Goal: Information Seeking & Learning: Learn about a topic

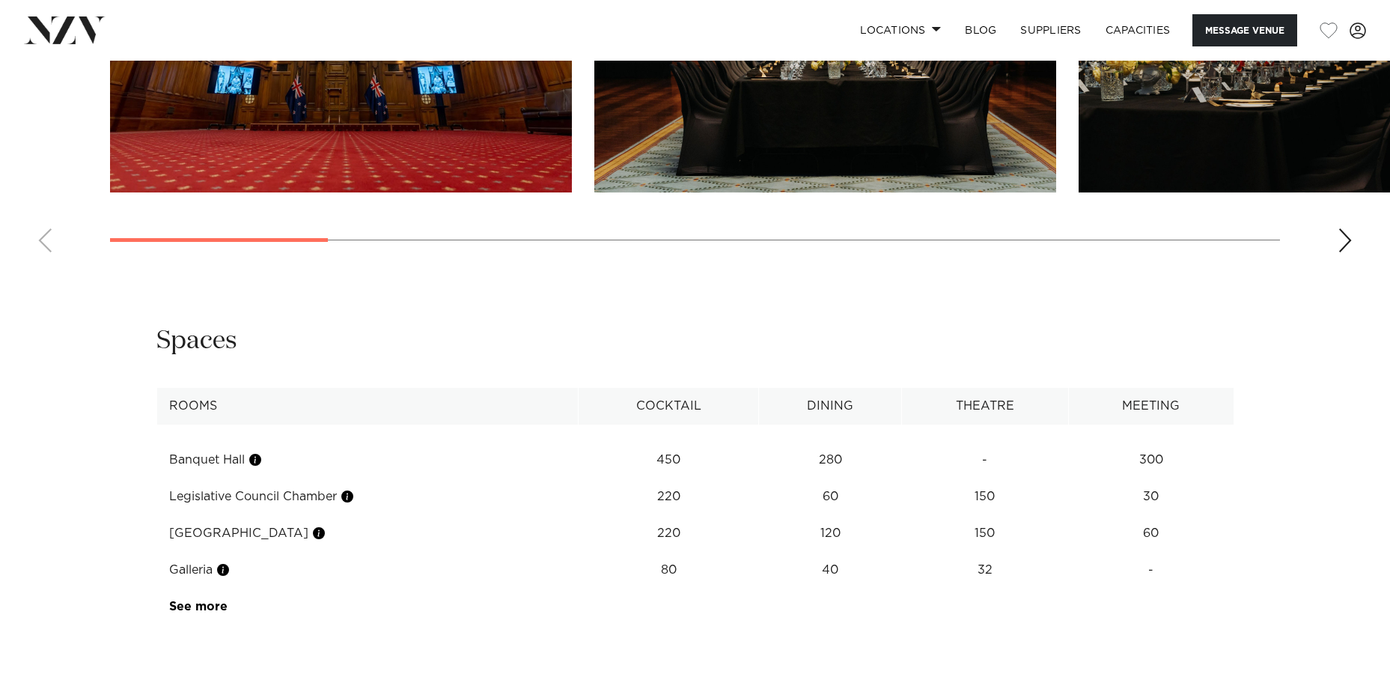
scroll to position [2171, 0]
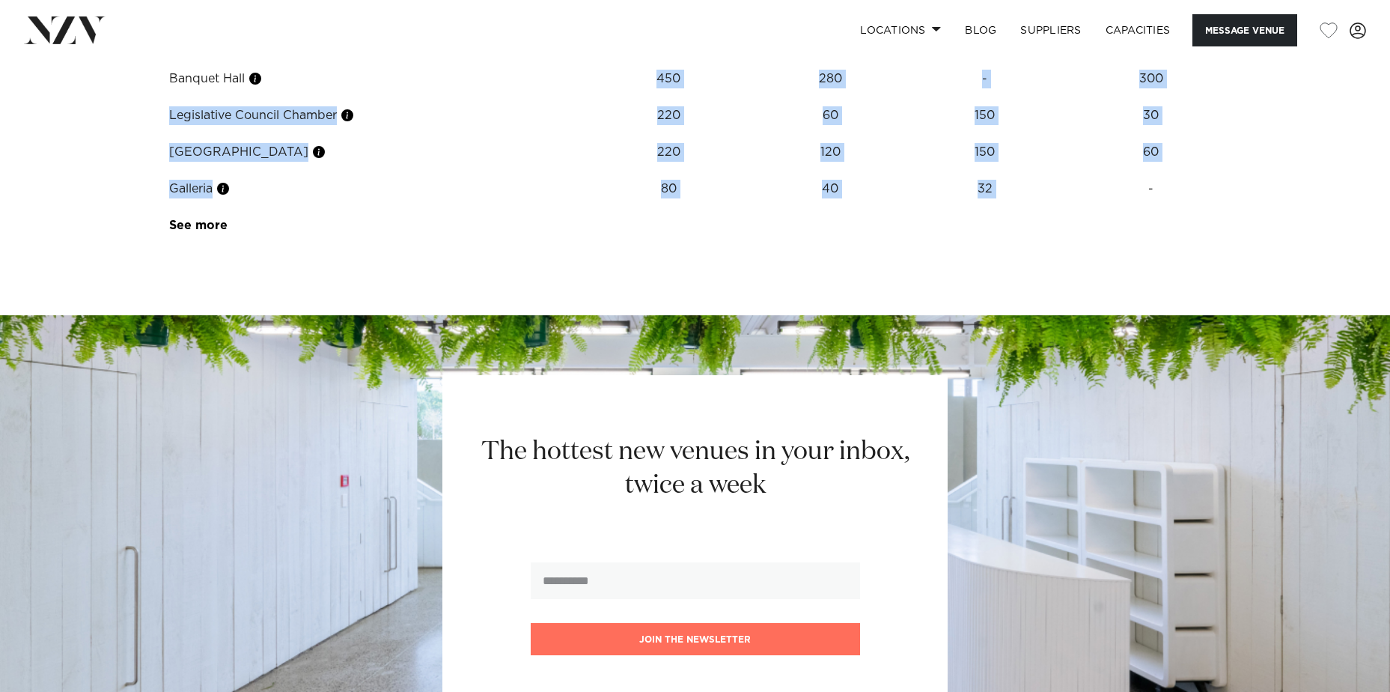
drag, startPoint x: 664, startPoint y: 123, endPoint x: 1136, endPoint y: 231, distance: 483.9
click at [1136, 231] on tbody "Banquet Hall 450 280 - 300 Legislative Council Chamber 220 60 150 30 [GEOGRAPHI…" at bounding box center [694, 143] width 1077 height 200
click at [1136, 207] on td "-" at bounding box center [1150, 189] width 165 height 37
drag, startPoint x: 1139, startPoint y: 235, endPoint x: 150, endPoint y: 107, distance: 997.8
click at [150, 107] on div "**********" at bounding box center [695, 93] width 1274 height 300
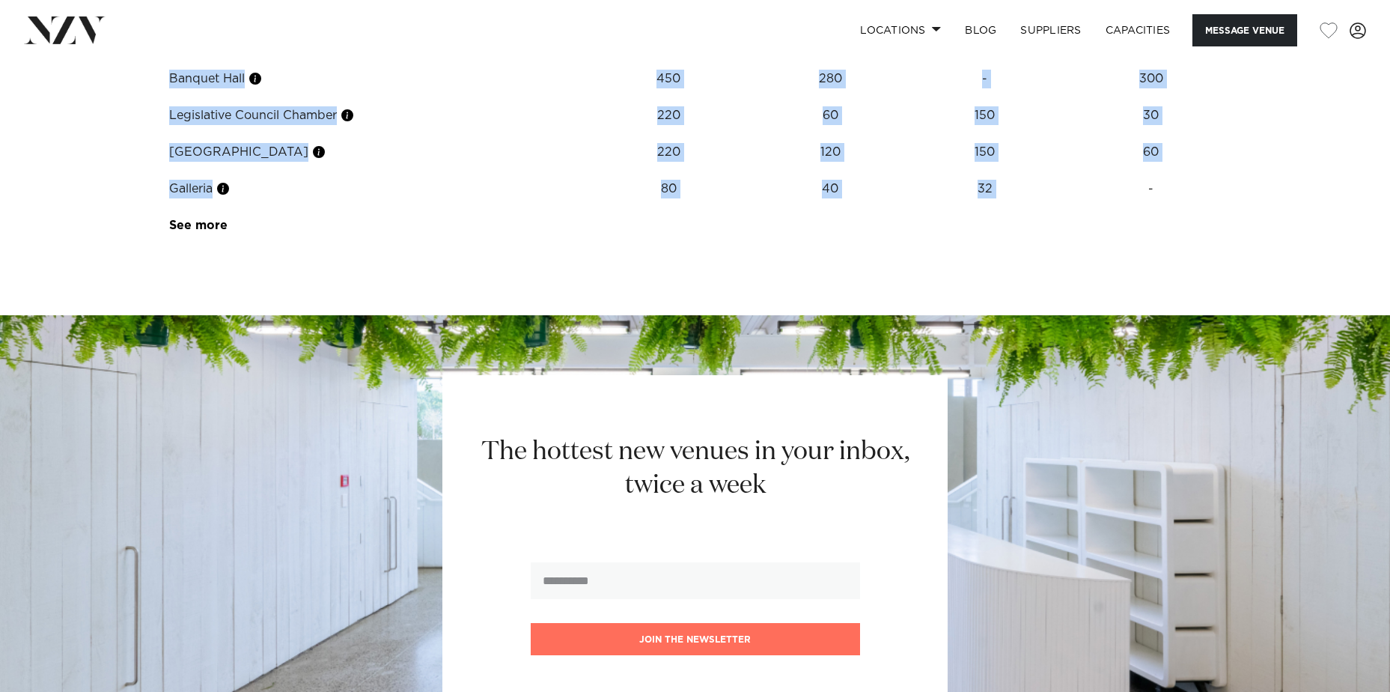
click at [747, 207] on td "80" at bounding box center [669, 189] width 180 height 37
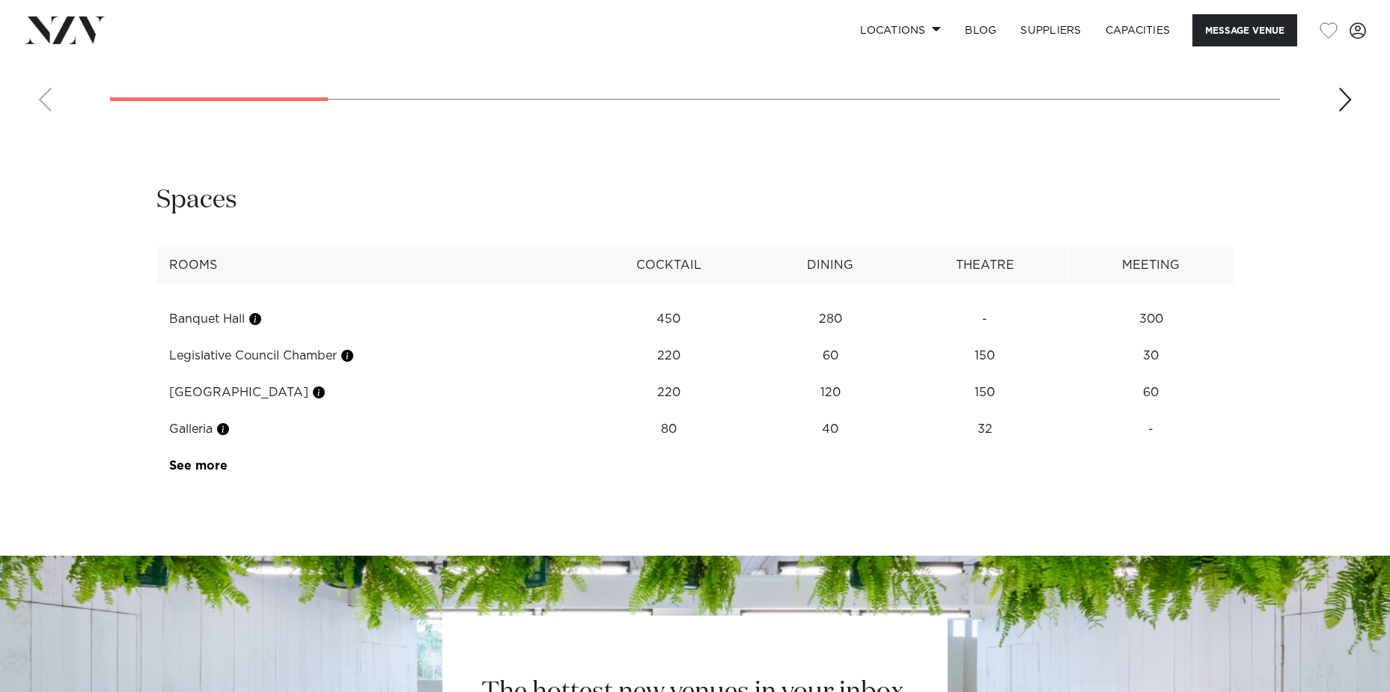
scroll to position [1407, 0]
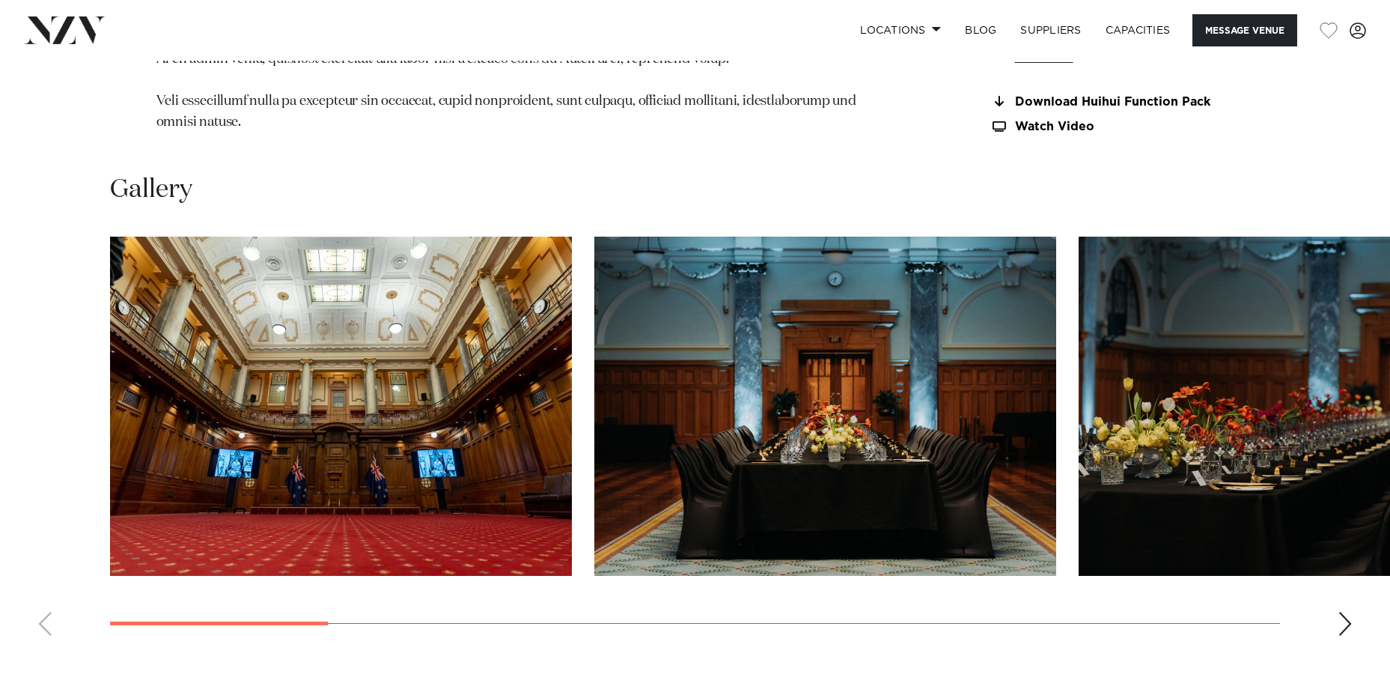
click at [234, 415] on img "1 / 13" at bounding box center [341, 406] width 462 height 339
click at [1341, 636] on div "Next slide" at bounding box center [1345, 624] width 15 height 24
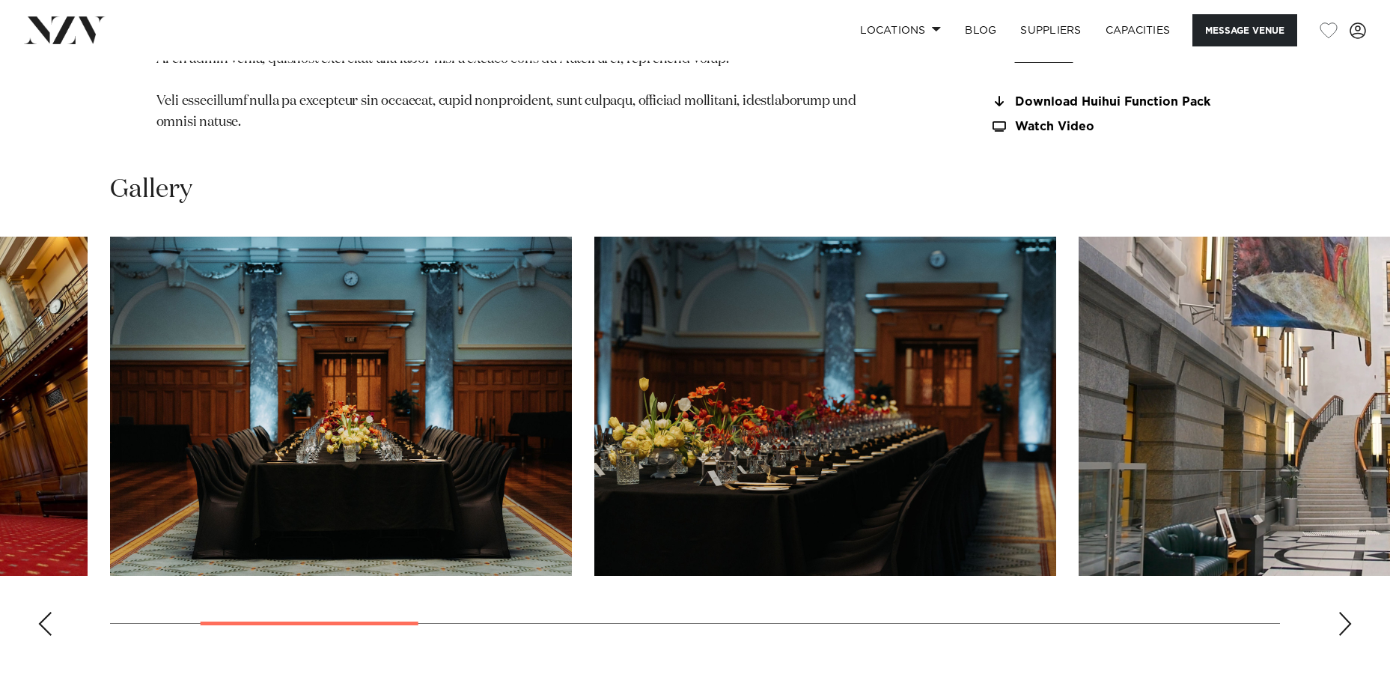
click at [1341, 636] on div "Next slide" at bounding box center [1345, 624] width 15 height 24
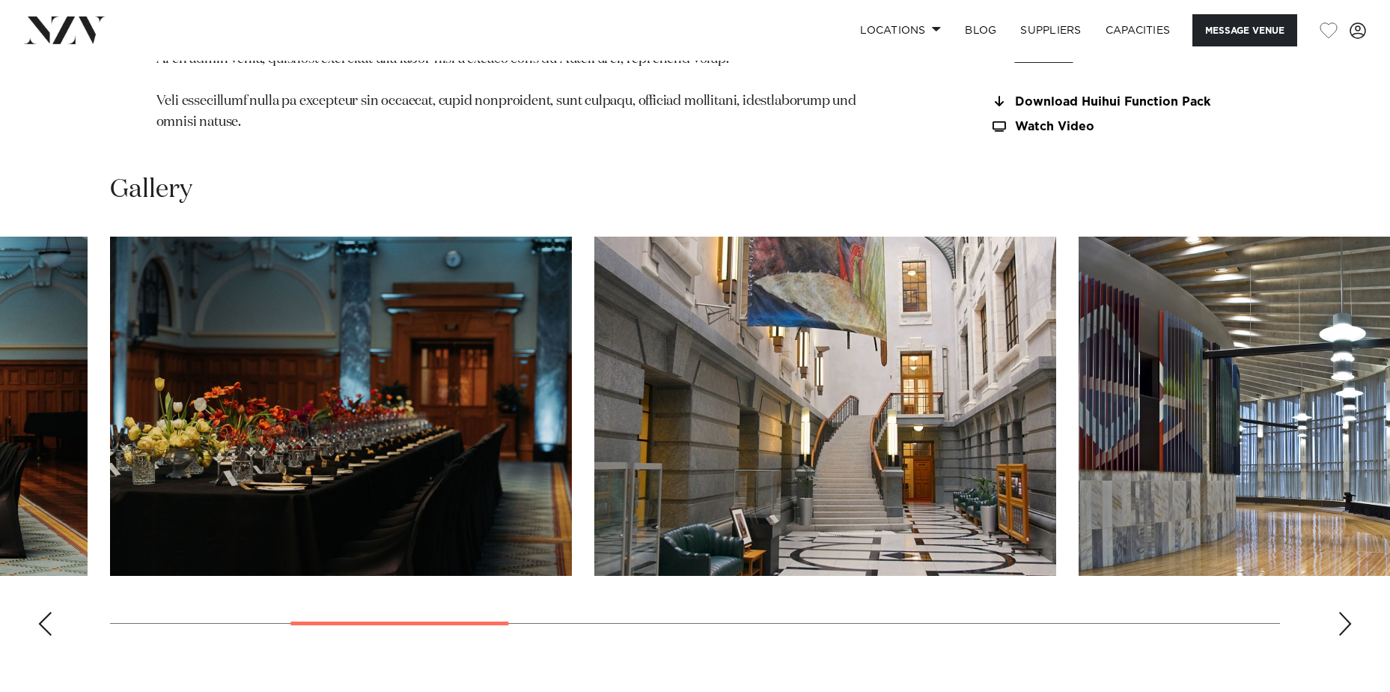
click at [1341, 636] on div "Next slide" at bounding box center [1345, 624] width 15 height 24
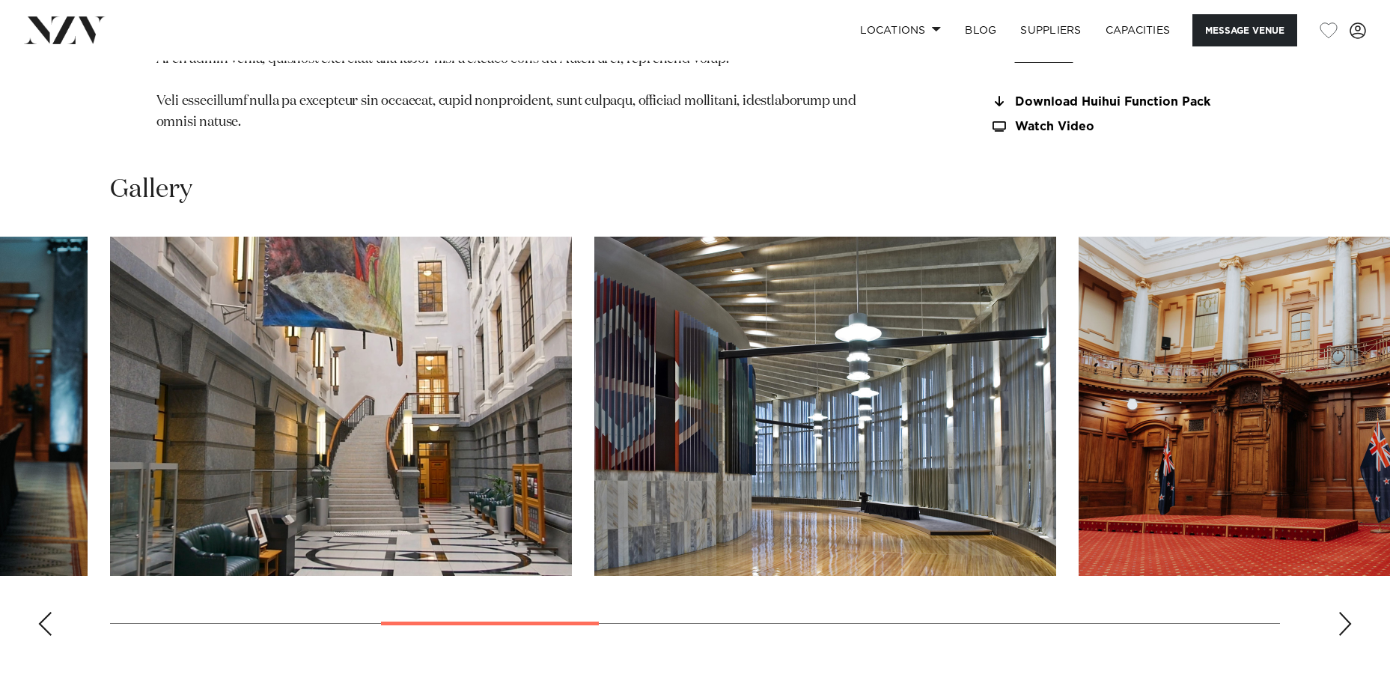
click at [1341, 636] on div "Next slide" at bounding box center [1345, 624] width 15 height 24
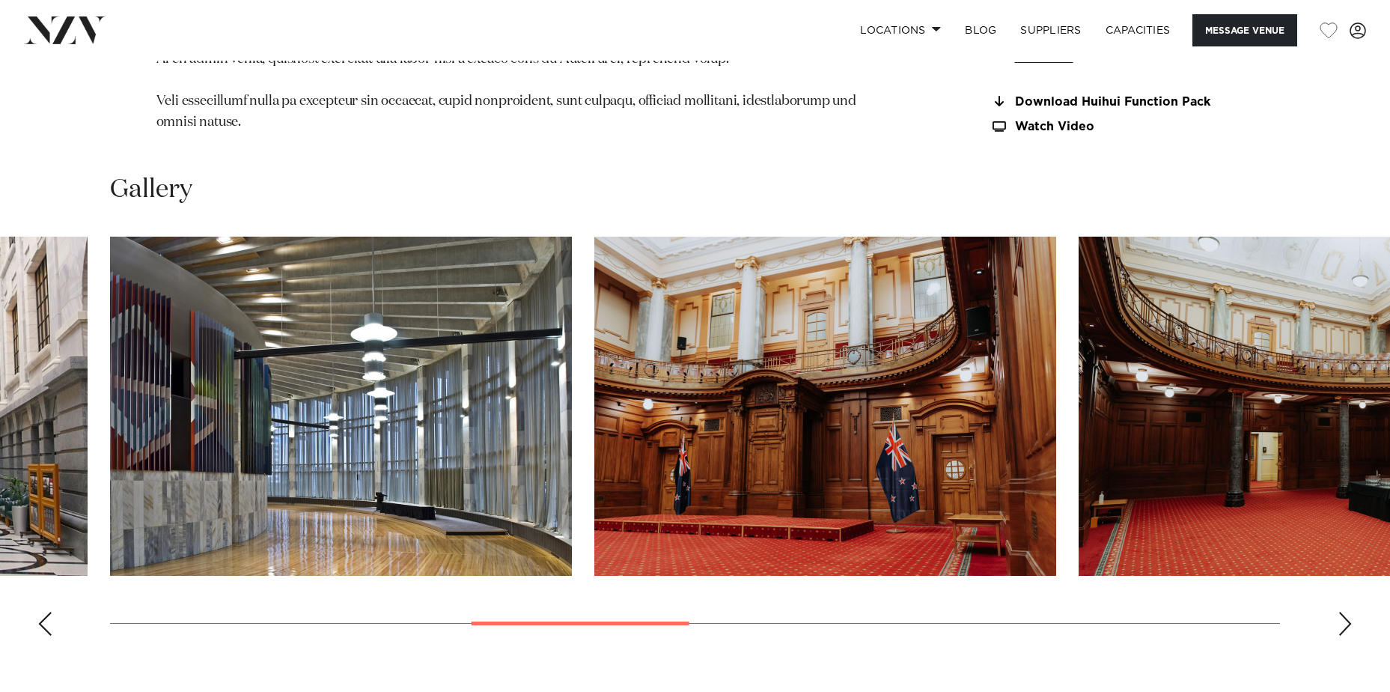
click at [1341, 636] on div "Next slide" at bounding box center [1345, 624] width 15 height 24
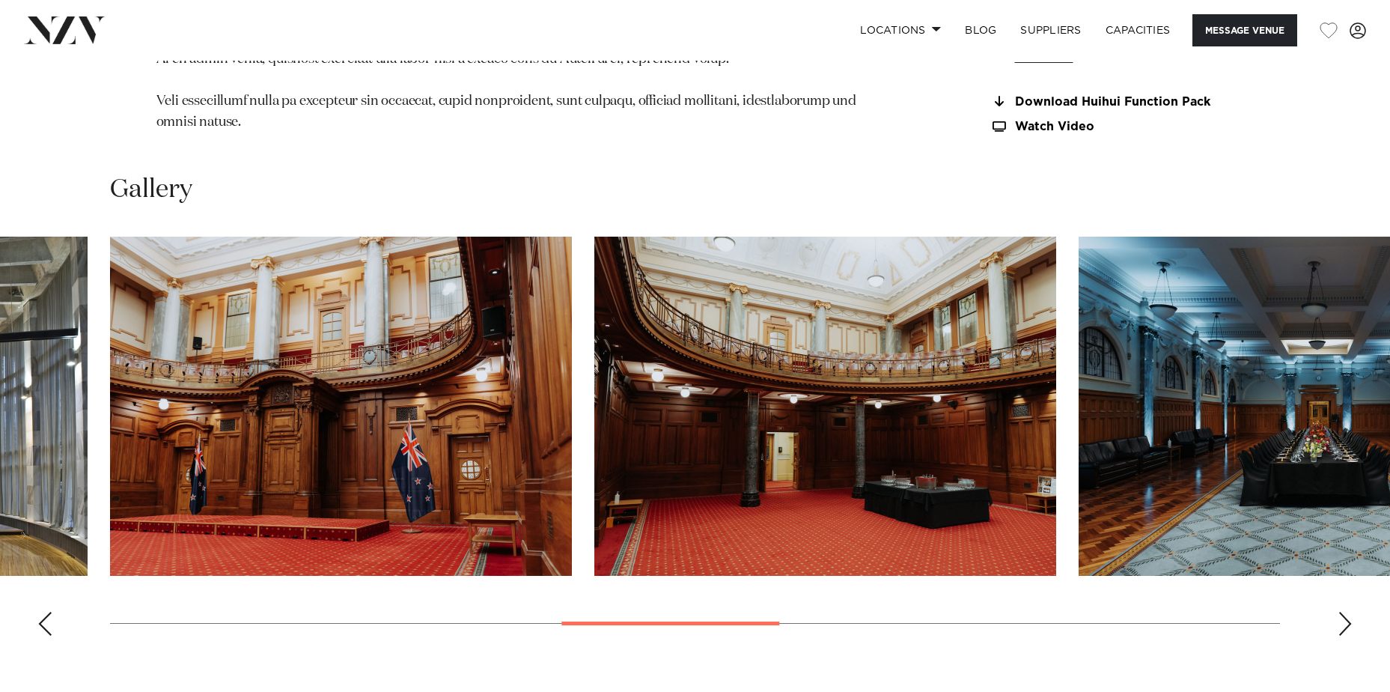
click at [1341, 636] on div "Next slide" at bounding box center [1345, 624] width 15 height 24
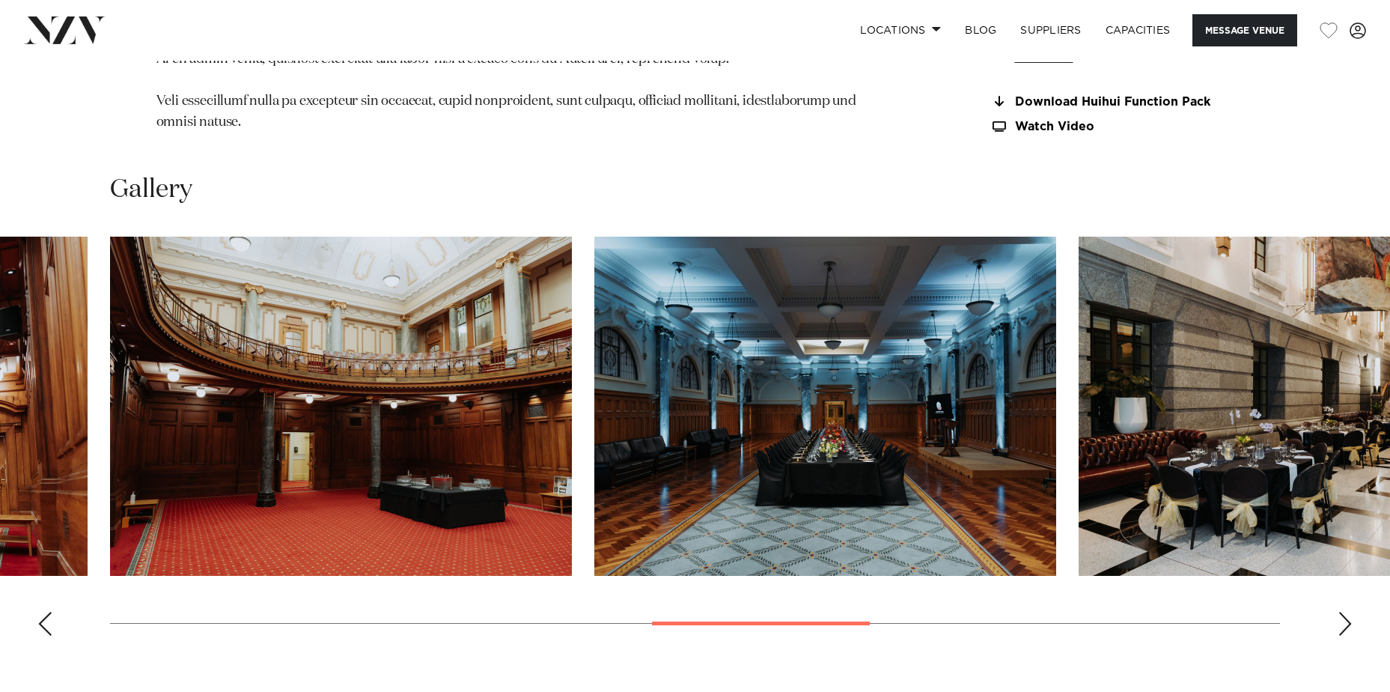
click at [1341, 636] on div "Next slide" at bounding box center [1345, 624] width 15 height 24
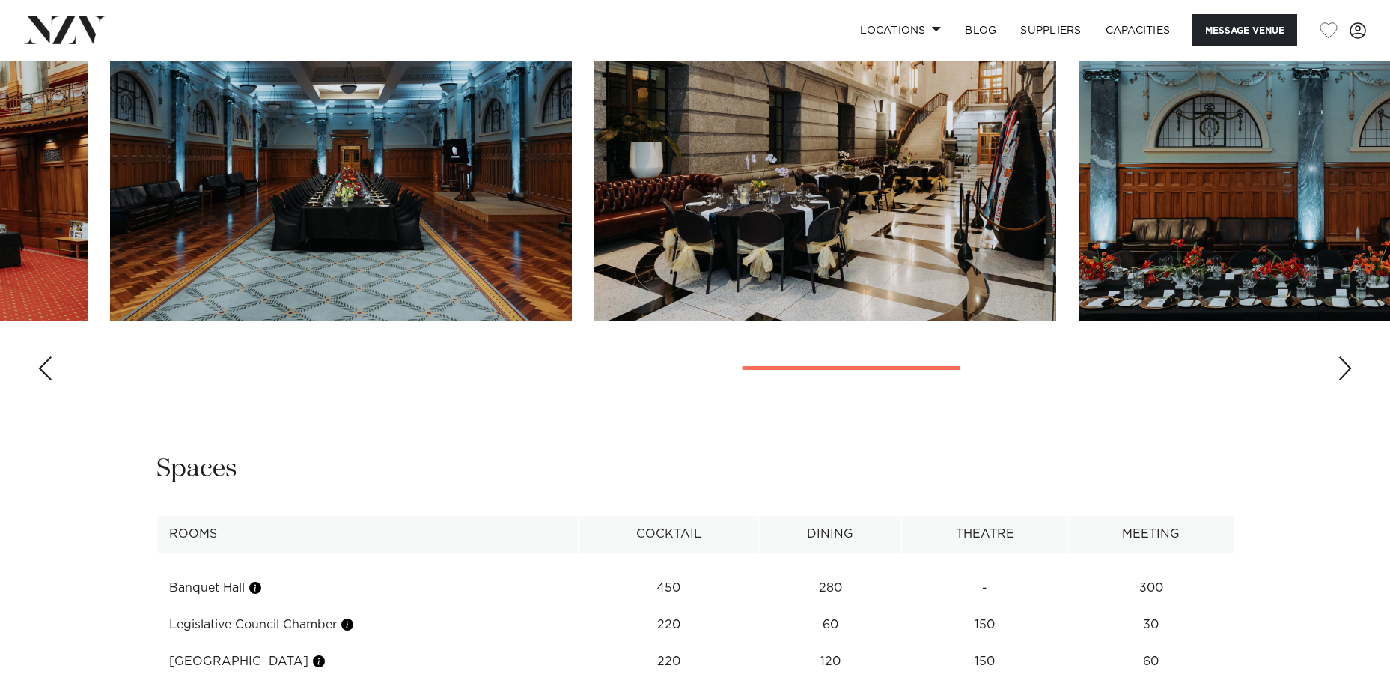
scroll to position [1556, 0]
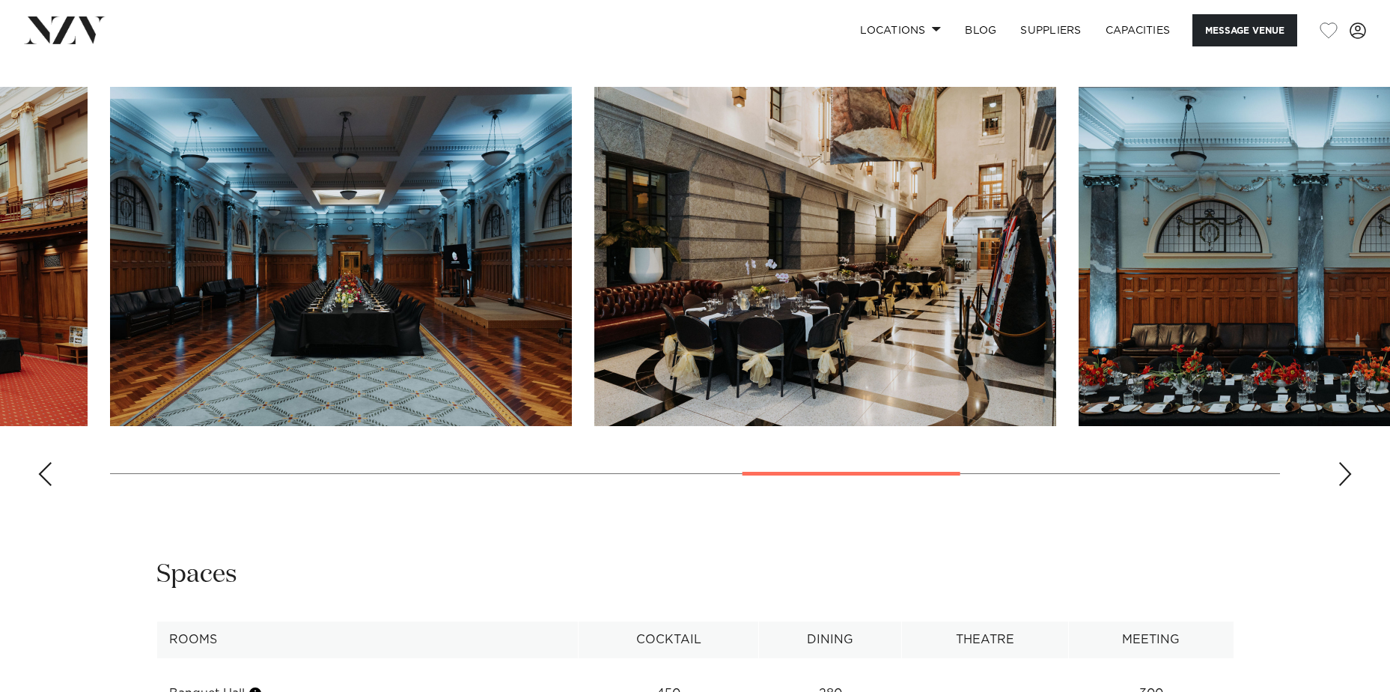
click at [1343, 486] on div "Next slide" at bounding box center [1345, 474] width 15 height 24
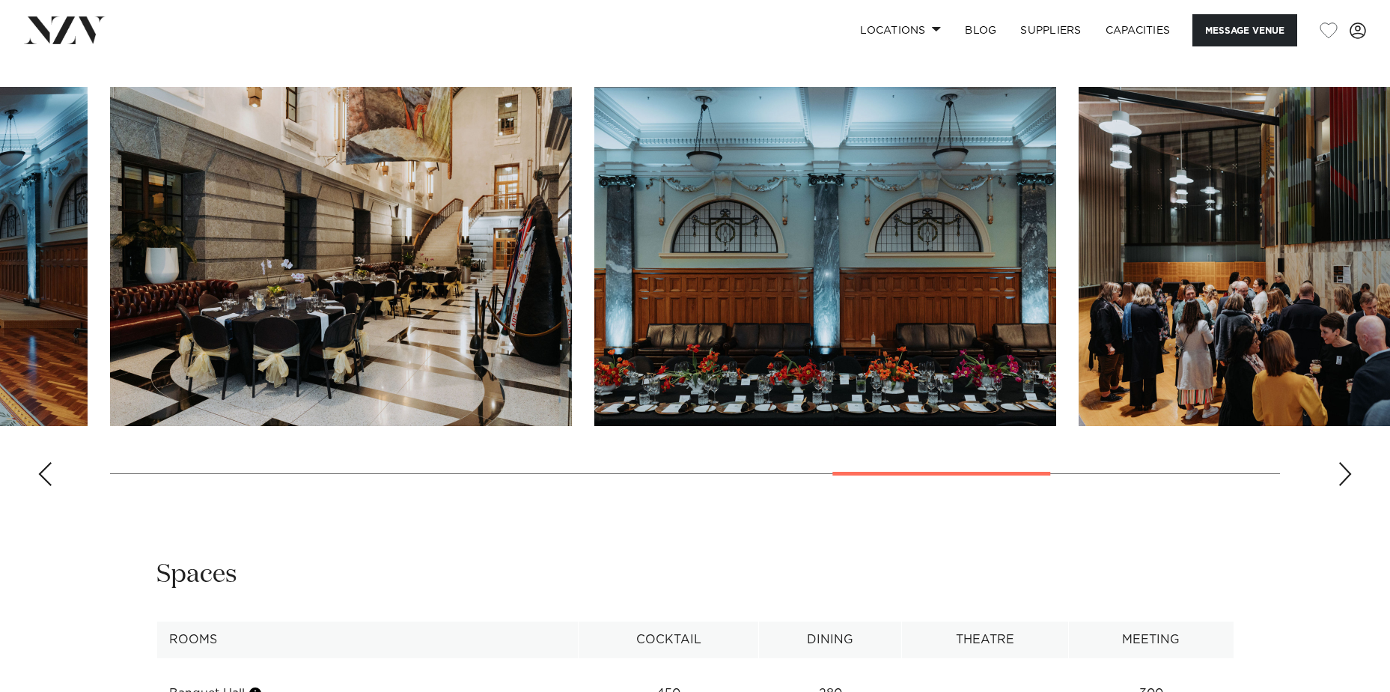
click at [1343, 486] on div "Next slide" at bounding box center [1345, 474] width 15 height 24
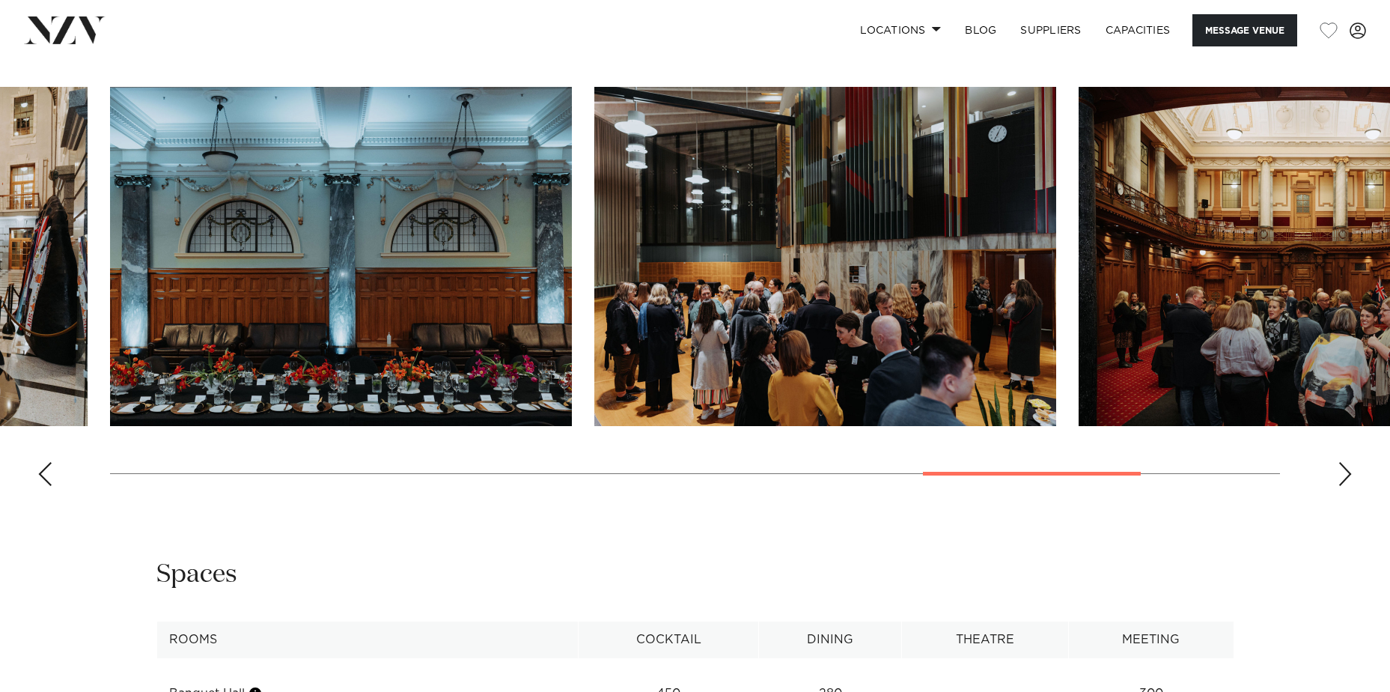
click at [1343, 486] on div "Next slide" at bounding box center [1345, 474] width 15 height 24
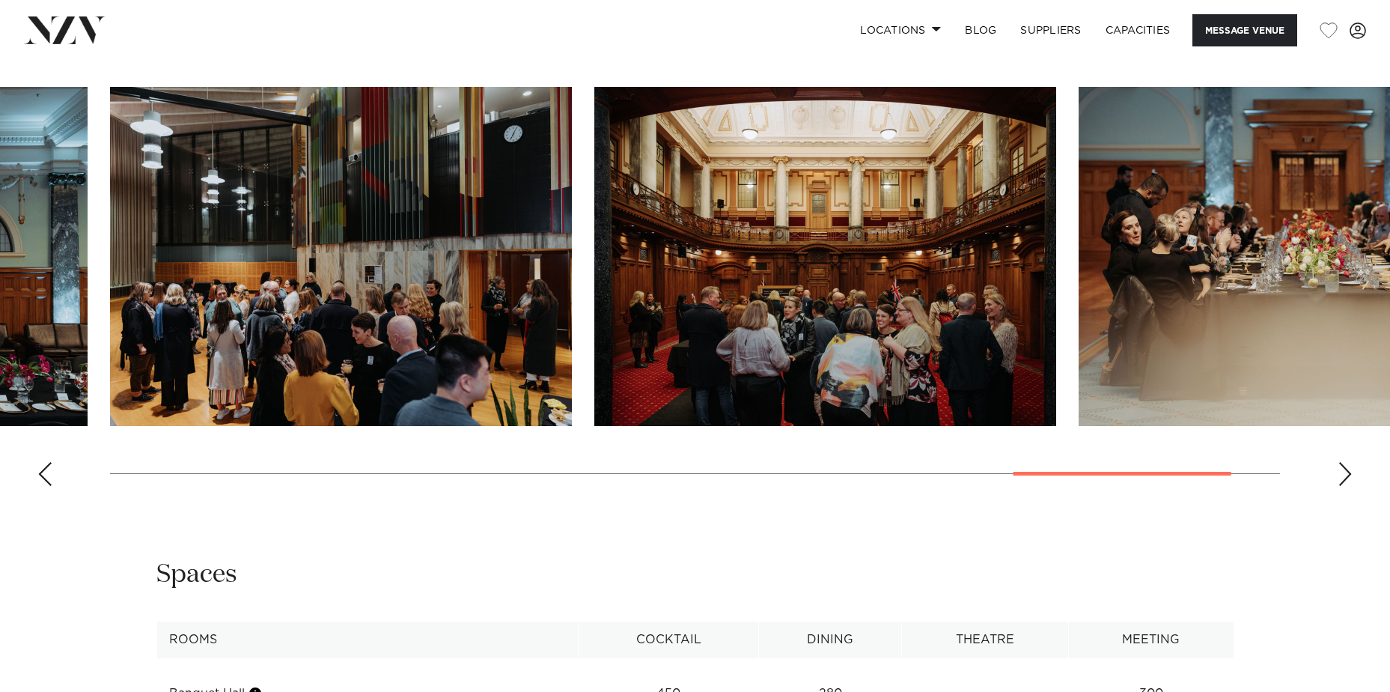
click at [1343, 486] on div "Next slide" at bounding box center [1345, 474] width 15 height 24
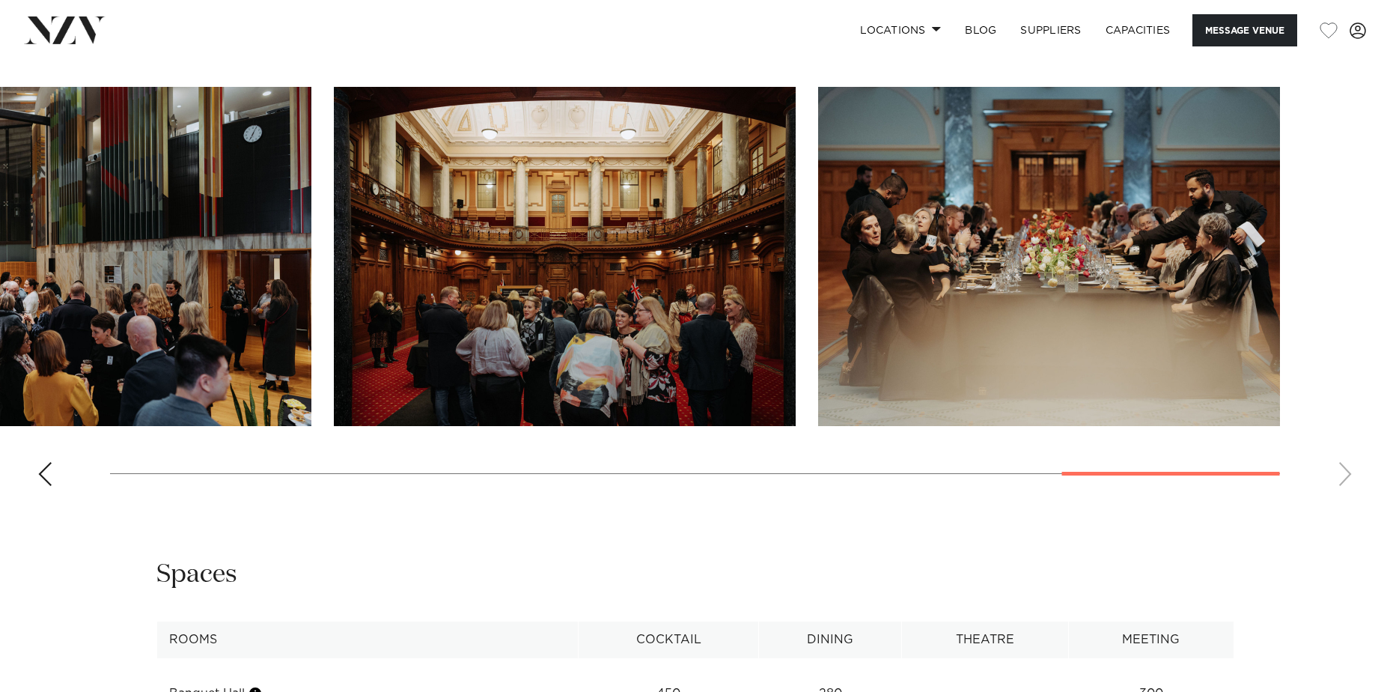
click at [1343, 498] on swiper-container at bounding box center [695, 292] width 1390 height 411
click at [43, 486] on div "Previous slide" at bounding box center [44, 474] width 15 height 24
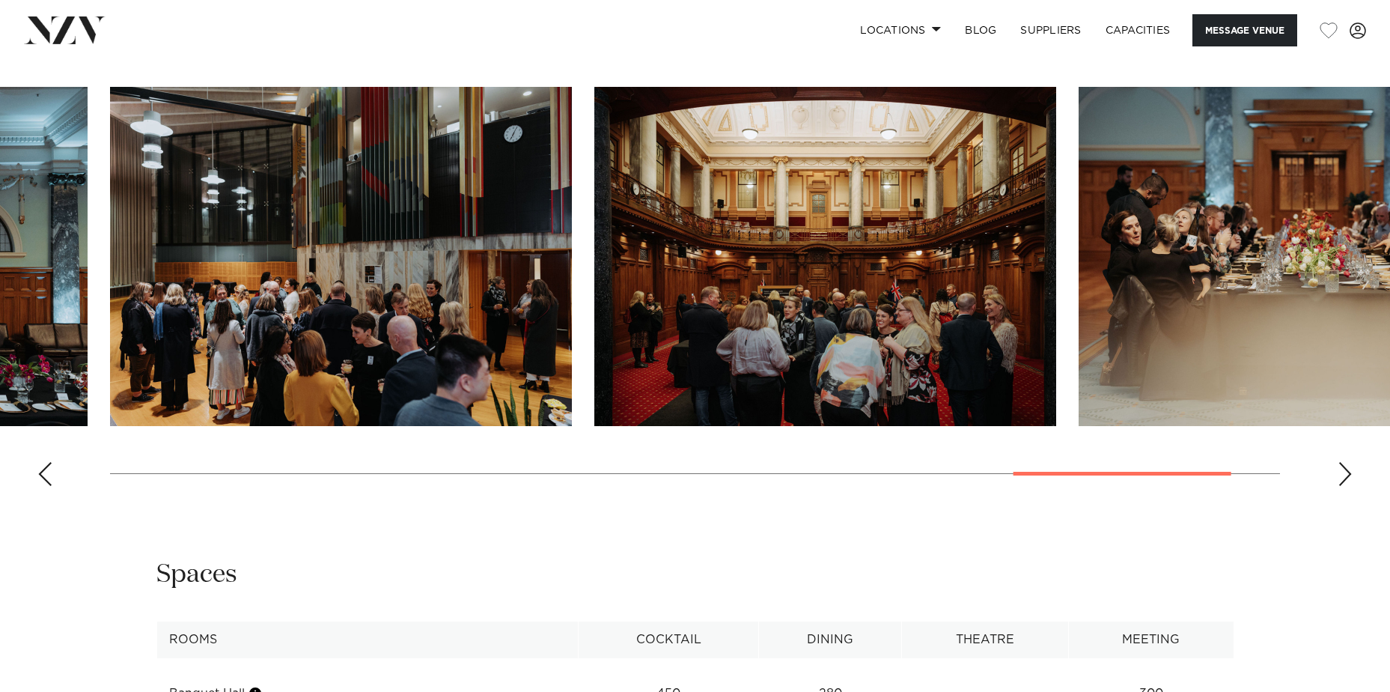
click at [43, 486] on div "Previous slide" at bounding box center [44, 474] width 15 height 24
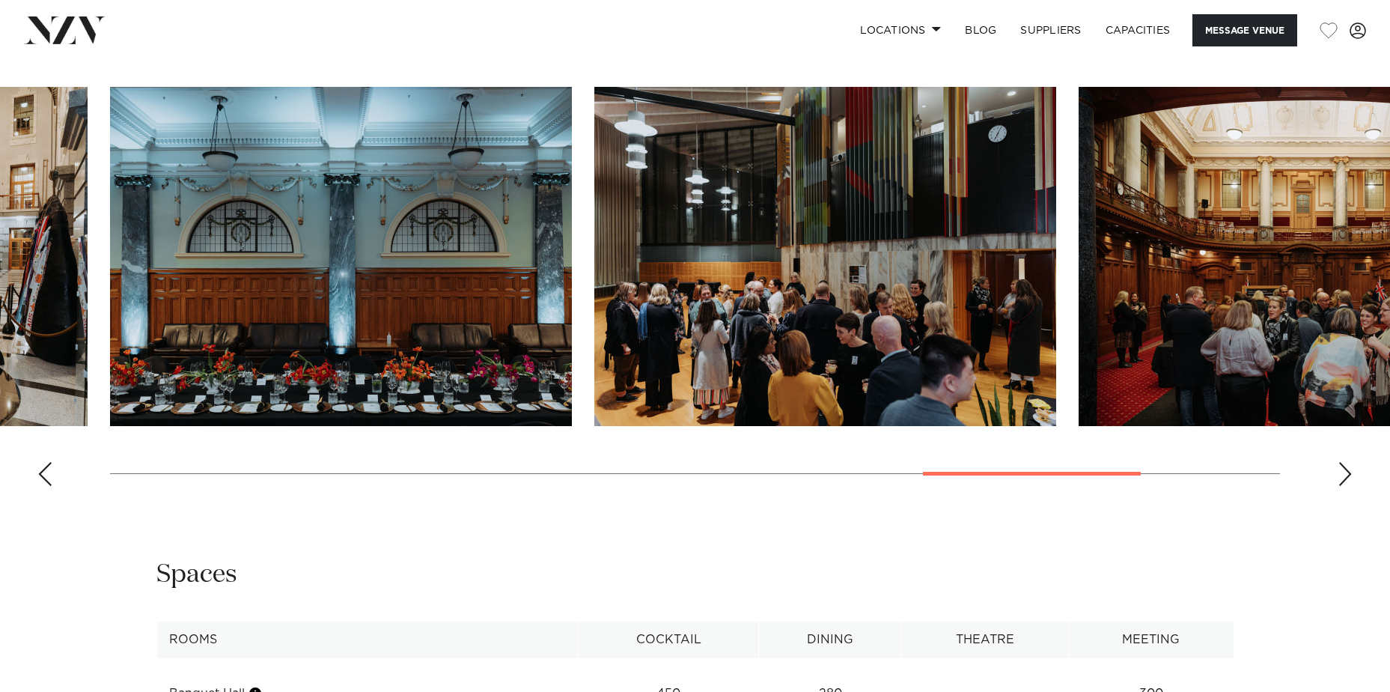
click at [43, 486] on div "Previous slide" at bounding box center [44, 474] width 15 height 24
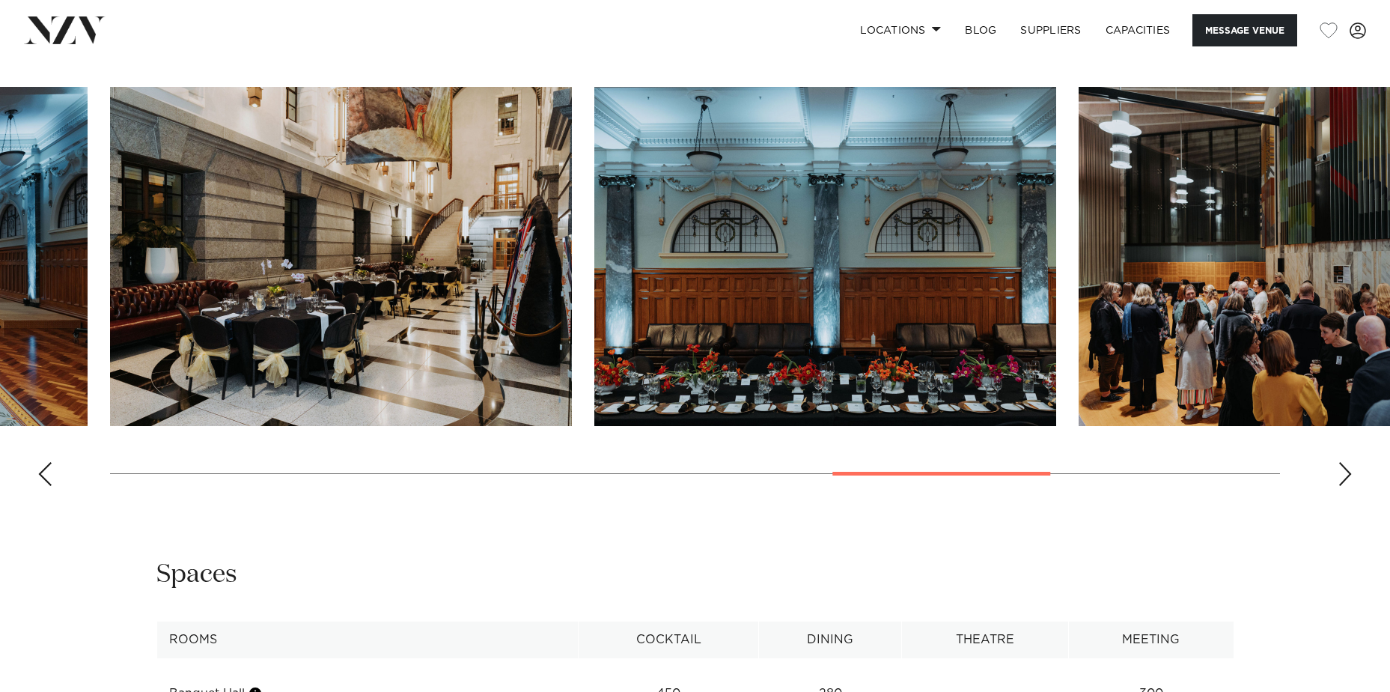
click at [43, 486] on div "Previous slide" at bounding box center [44, 474] width 15 height 24
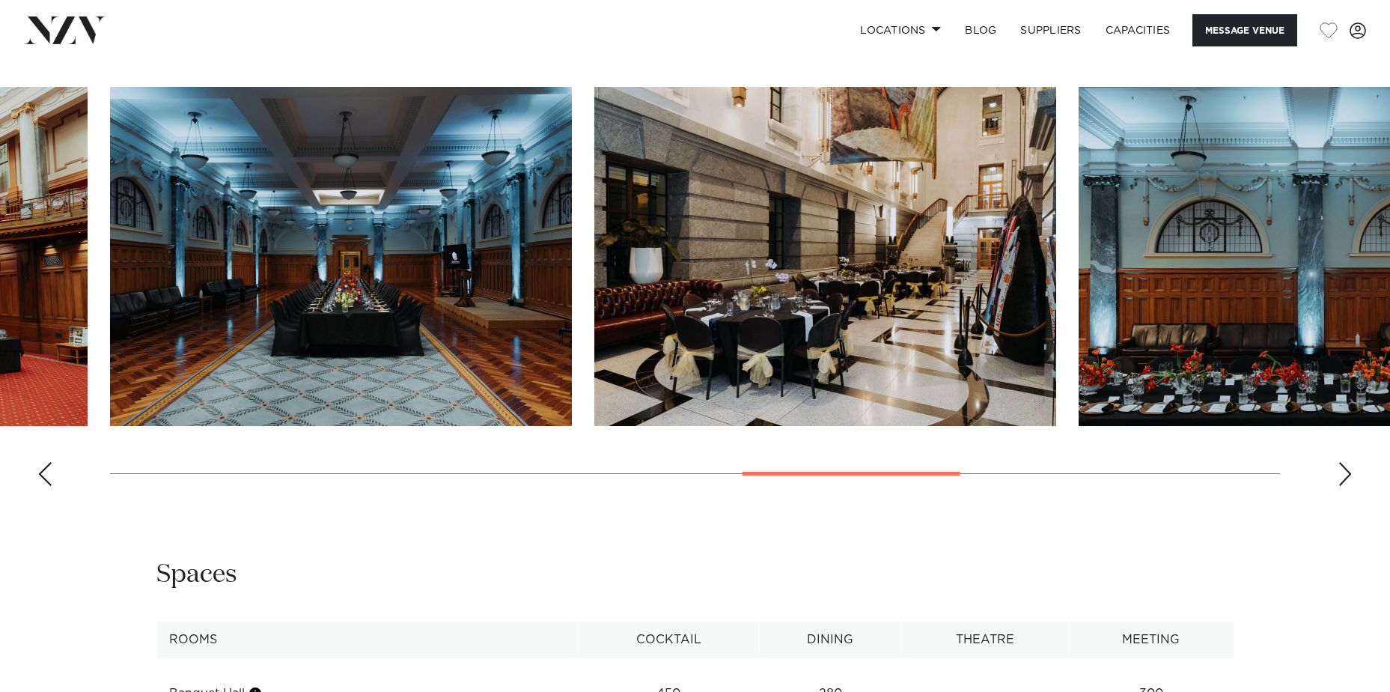
click at [43, 486] on div "Previous slide" at bounding box center [44, 474] width 15 height 24
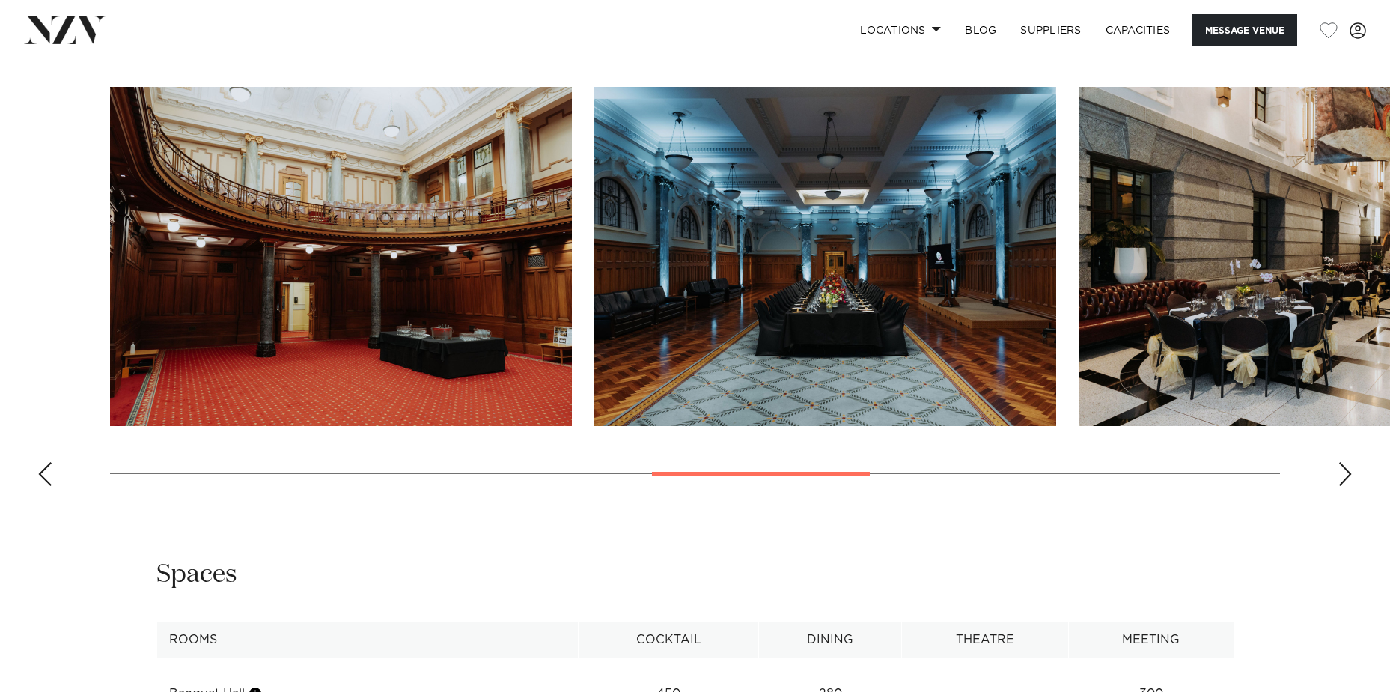
click at [43, 486] on div "Previous slide" at bounding box center [44, 474] width 15 height 24
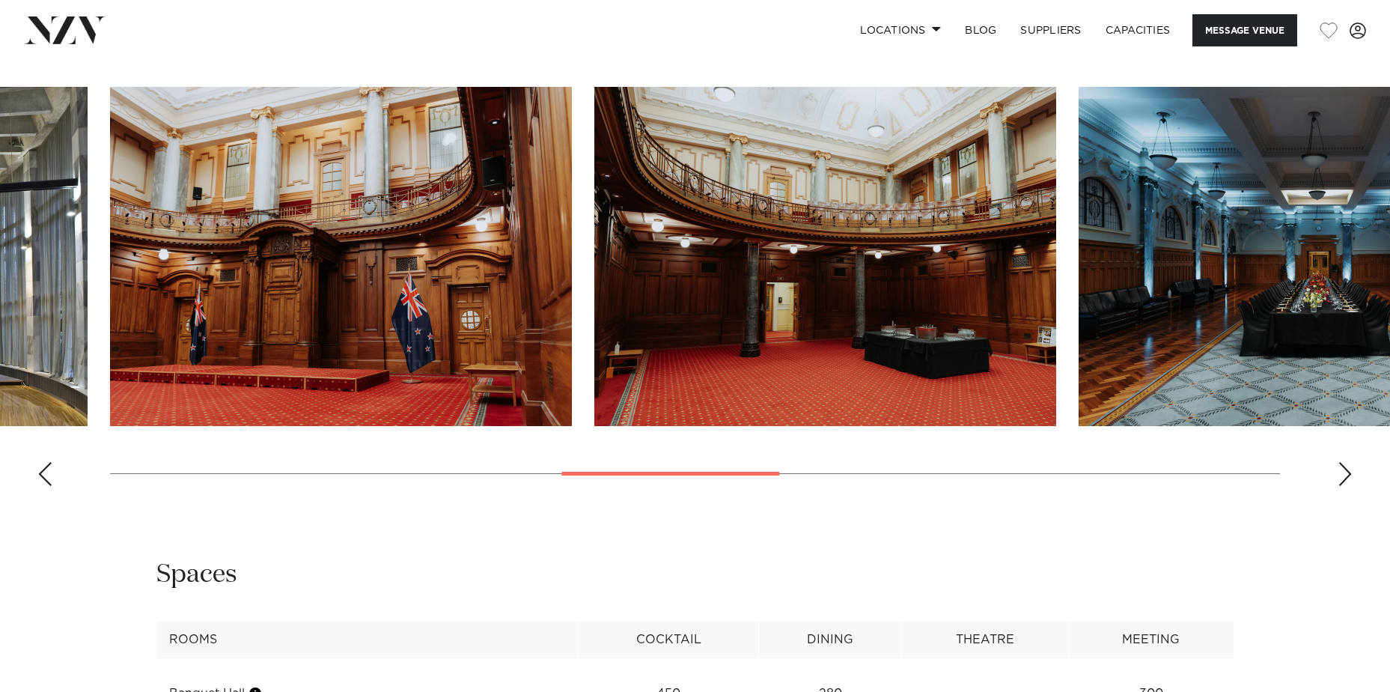
click at [43, 486] on div "Previous slide" at bounding box center [44, 474] width 15 height 24
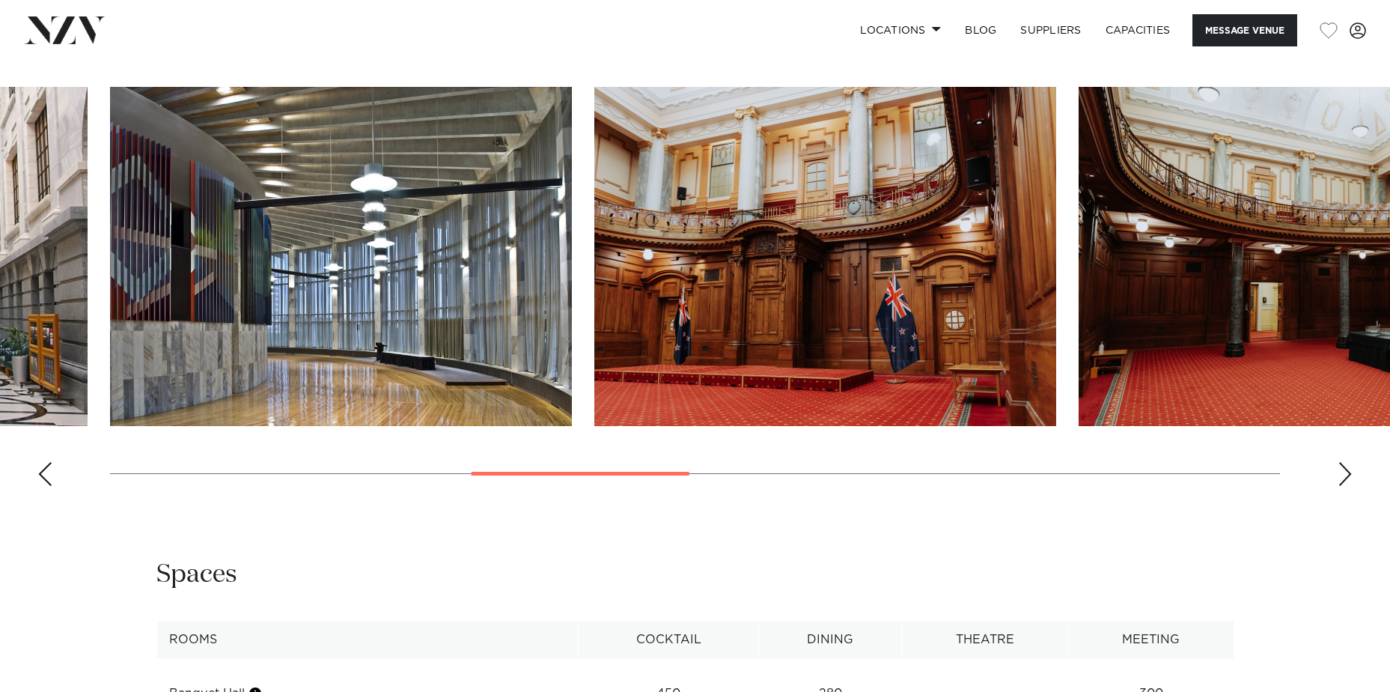
click at [43, 486] on div "Previous slide" at bounding box center [44, 474] width 15 height 24
